Goal: Information Seeking & Learning: Learn about a topic

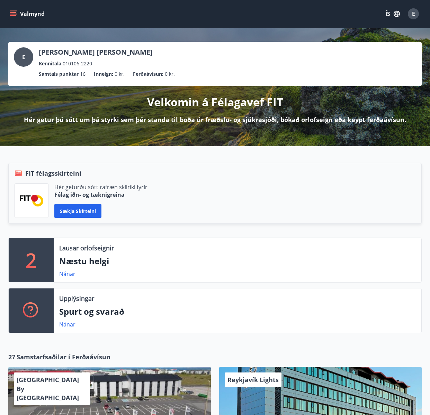
click at [12, 12] on icon "menu" at bounding box center [13, 13] width 7 height 7
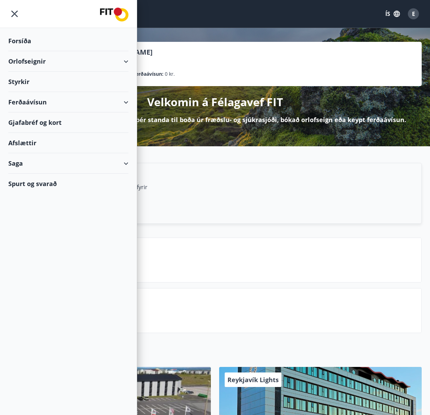
click at [27, 102] on div "Ferðaávísun" at bounding box center [68, 102] width 120 height 20
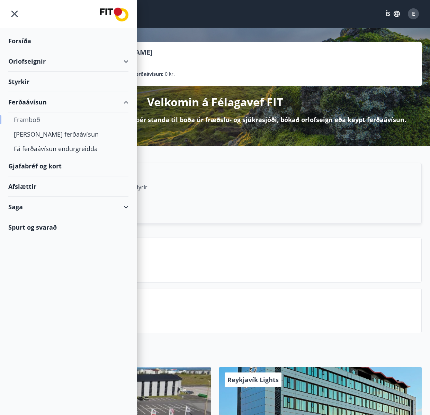
click at [35, 120] on div "Framboð" at bounding box center [68, 120] width 109 height 15
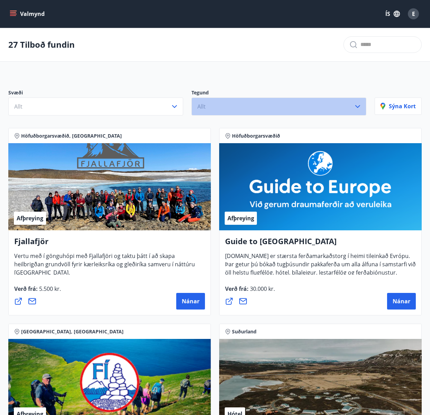
click at [230, 102] on button "Allt" at bounding box center [278, 107] width 175 height 18
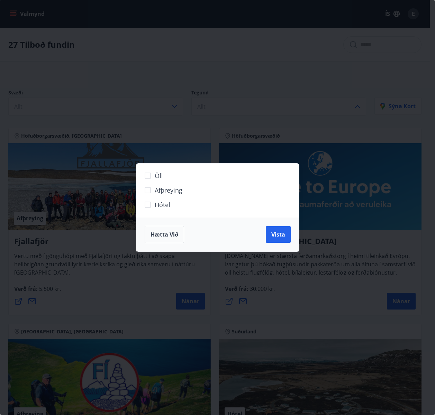
click at [239, 81] on div "Öll Afþreying Hótel Hætta við Vista" at bounding box center [217, 207] width 435 height 415
